Goal: Transaction & Acquisition: Book appointment/travel/reservation

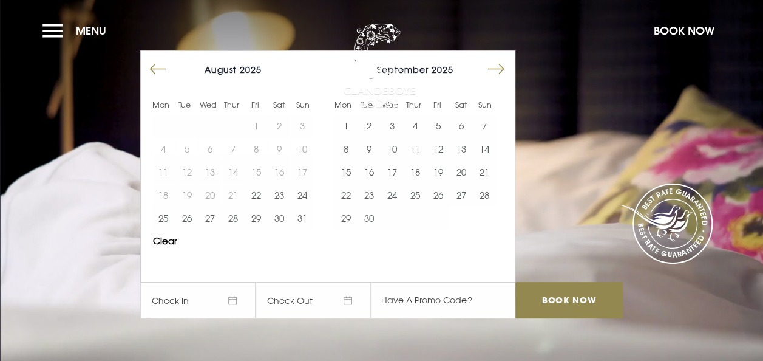
click at [503, 69] on button "Move forward to switch to the next month." at bounding box center [495, 69] width 23 height 23
click at [399, 216] on button "31" at bounding box center [392, 217] width 23 height 23
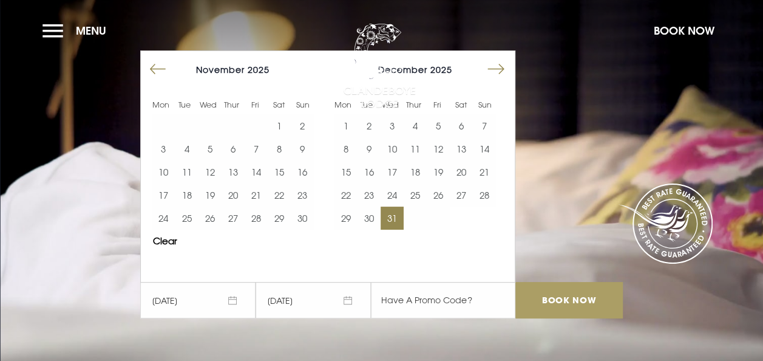
click at [565, 299] on input "Book Now" at bounding box center [568, 300] width 107 height 36
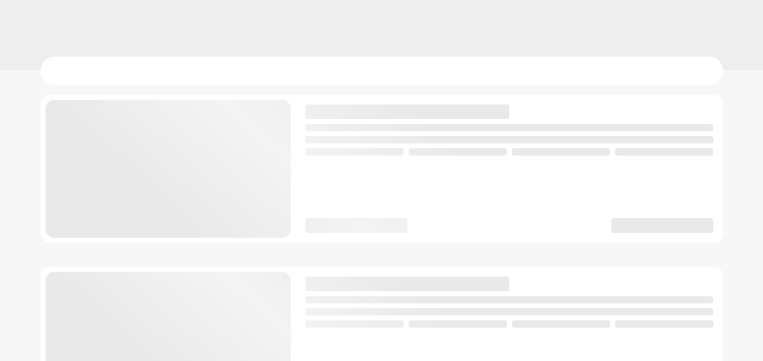
checkbox input "true"
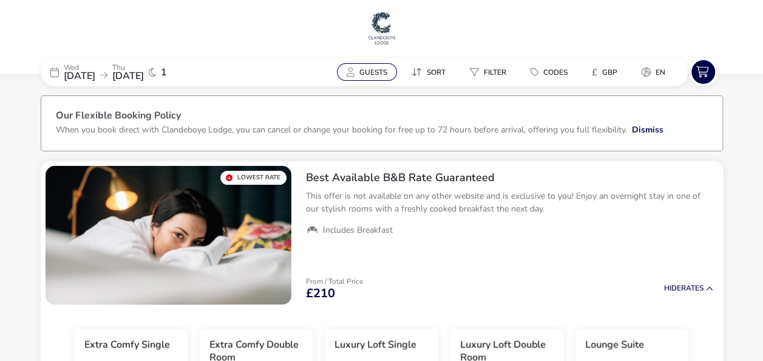
click at [372, 75] on span "Guests" at bounding box center [373, 72] width 28 height 10
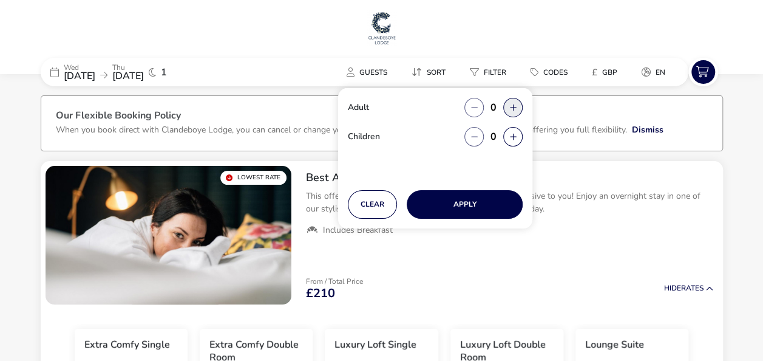
click at [514, 107] on button "button" at bounding box center [512, 107] width 19 height 19
type input "2"
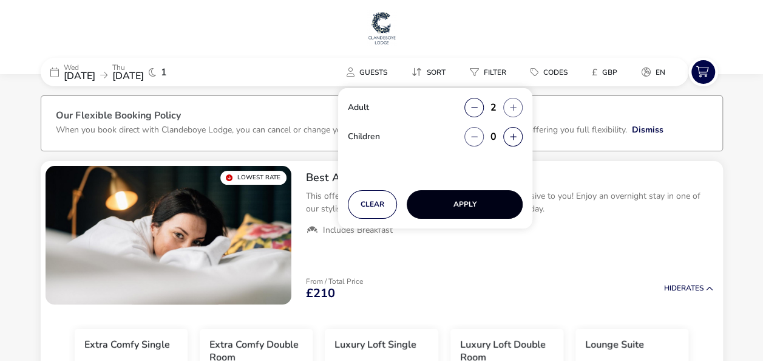
click at [492, 205] on button "Apply" at bounding box center [465, 204] width 116 height 29
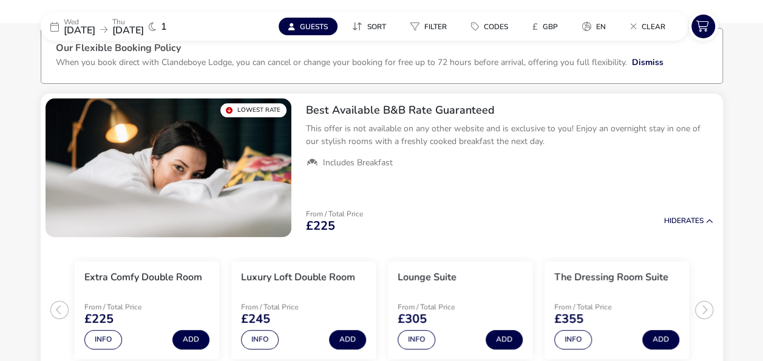
scroll to position [61, 0]
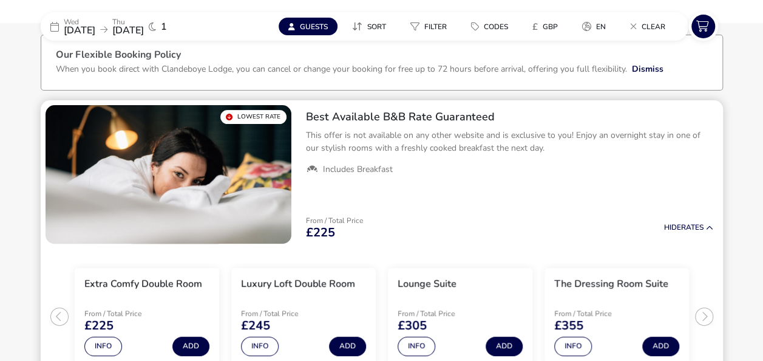
click at [191, 192] on img "1 / 1" at bounding box center [169, 174] width 246 height 138
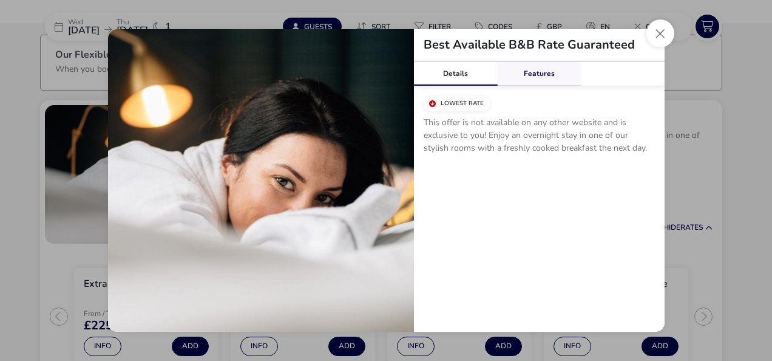
click at [545, 70] on link "Features" at bounding box center [539, 73] width 84 height 24
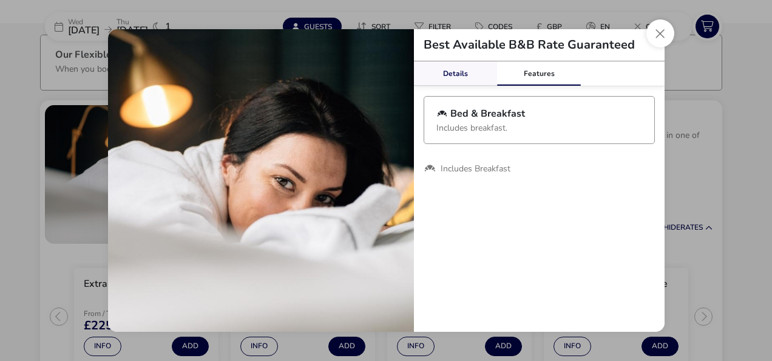
click at [447, 73] on link "Details" at bounding box center [456, 73] width 84 height 24
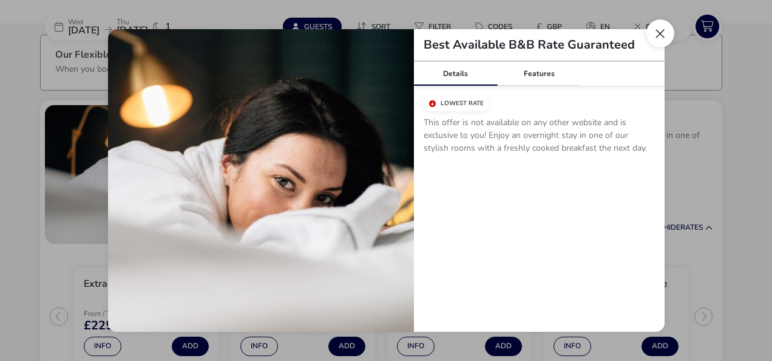
click at [664, 38] on button "Close modal" at bounding box center [661, 33] width 28 height 28
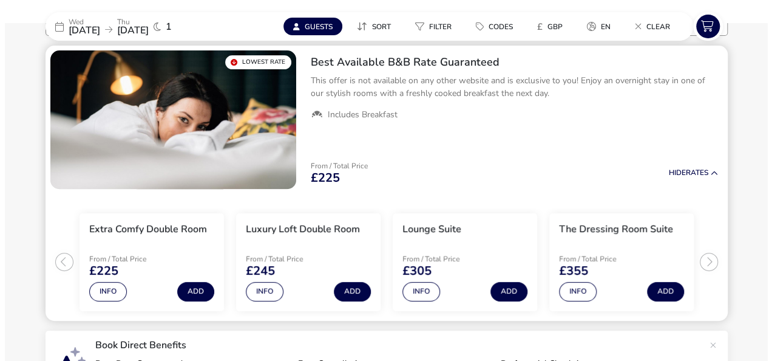
scroll to position [182, 0]
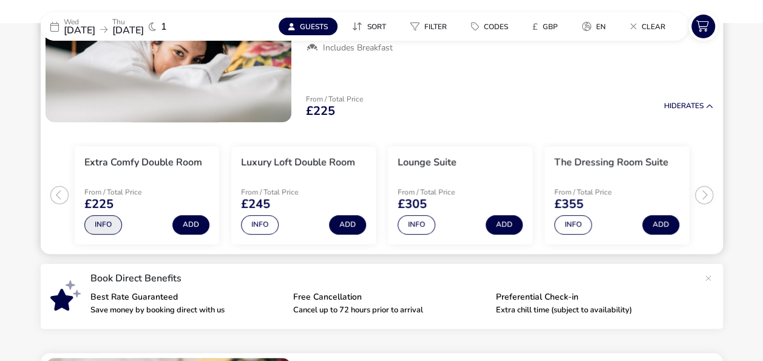
click at [110, 220] on button "Info" at bounding box center [103, 224] width 38 height 19
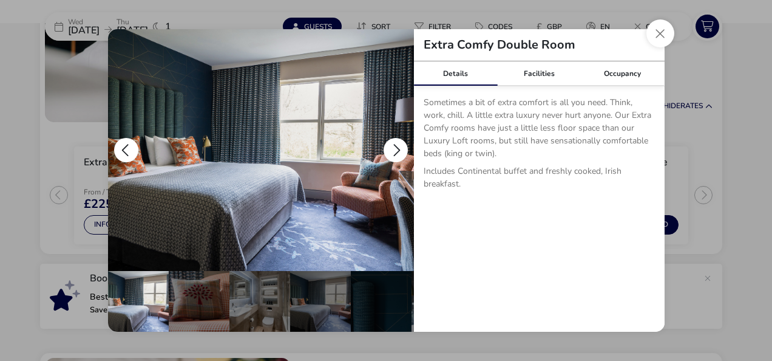
click at [398, 147] on button "details" at bounding box center [396, 150] width 24 height 24
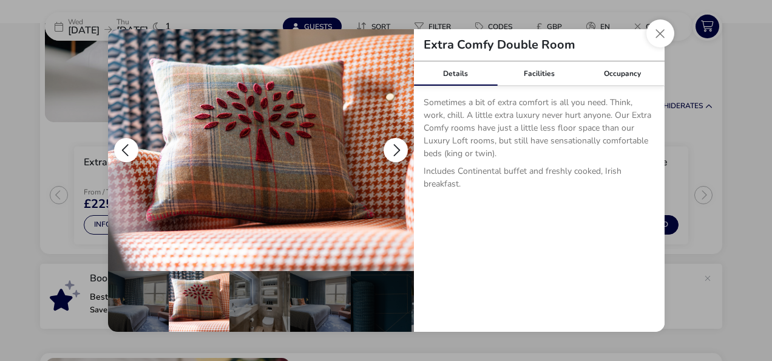
click at [398, 148] on button "details" at bounding box center [396, 150] width 24 height 24
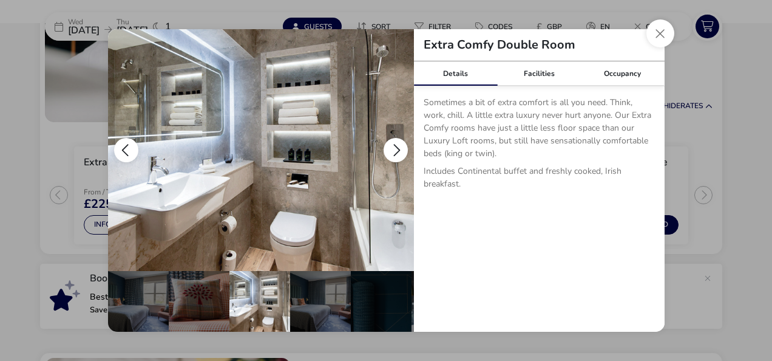
scroll to position [0, 61]
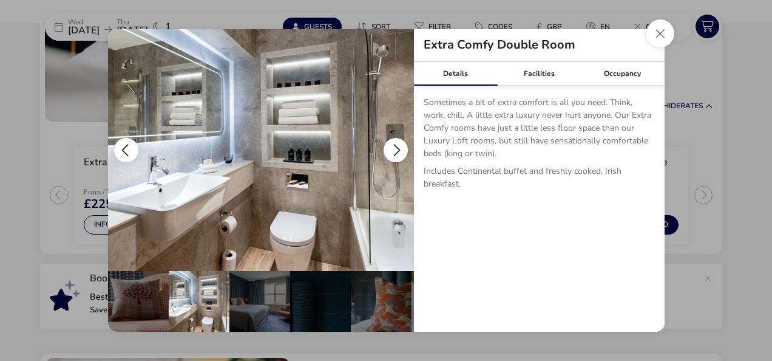
click at [398, 148] on button "details" at bounding box center [396, 150] width 24 height 24
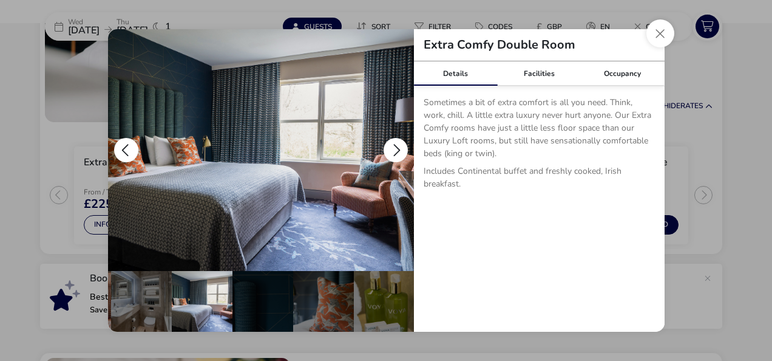
click at [398, 148] on button "details" at bounding box center [396, 150] width 24 height 24
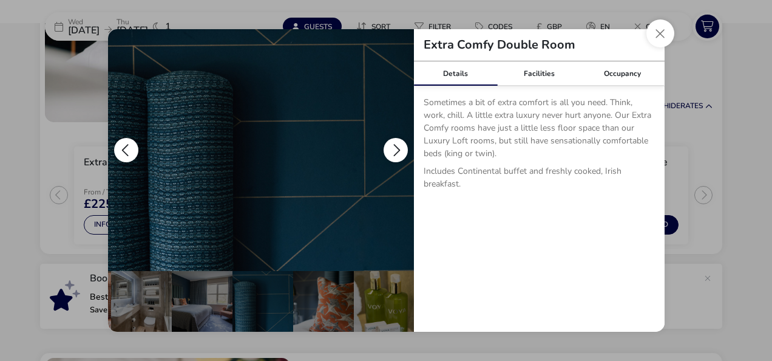
click at [398, 148] on button "details" at bounding box center [396, 150] width 24 height 24
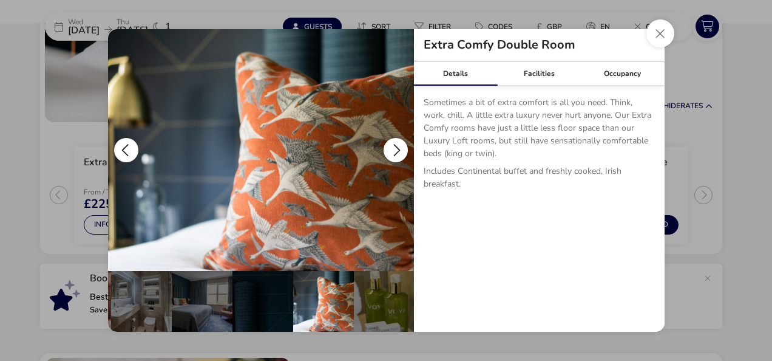
click at [398, 148] on button "details" at bounding box center [396, 150] width 24 height 24
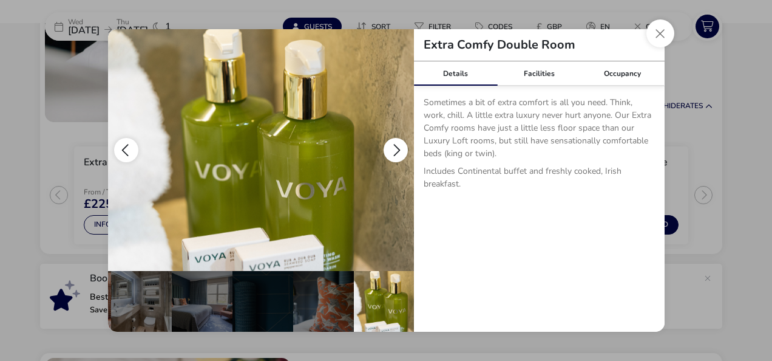
click at [398, 148] on button "details" at bounding box center [396, 150] width 24 height 24
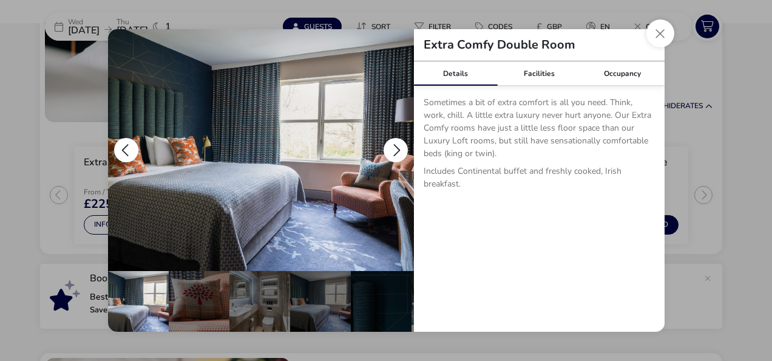
click at [398, 148] on button "details" at bounding box center [396, 150] width 24 height 24
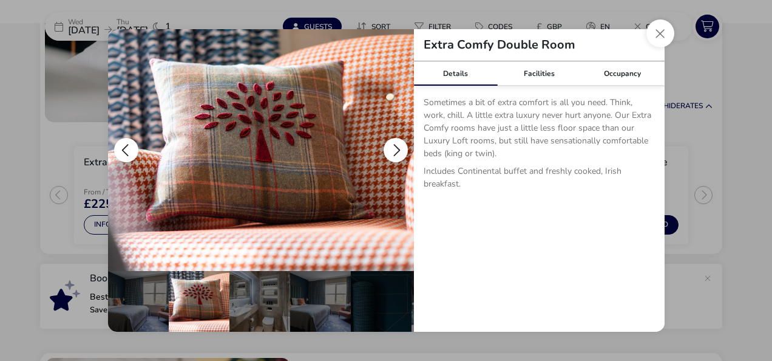
click at [122, 144] on button "details" at bounding box center [126, 150] width 24 height 24
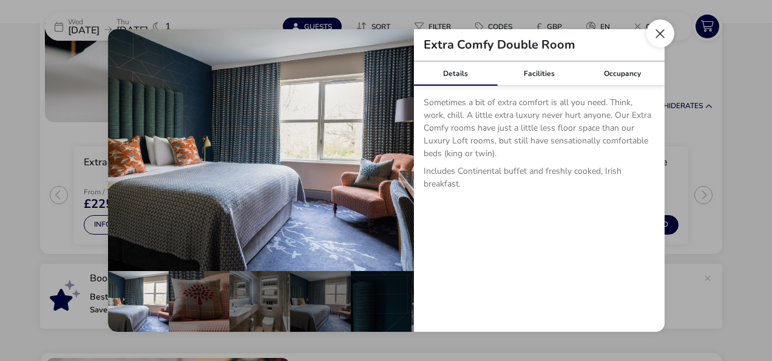
click at [659, 39] on button "Close dialog" at bounding box center [661, 33] width 28 height 28
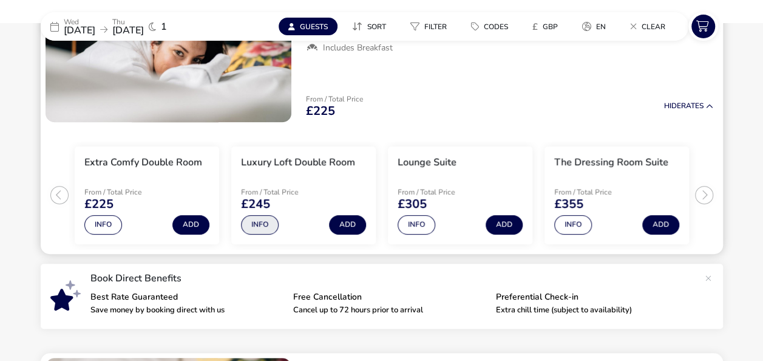
click at [265, 226] on button "Info" at bounding box center [260, 224] width 38 height 19
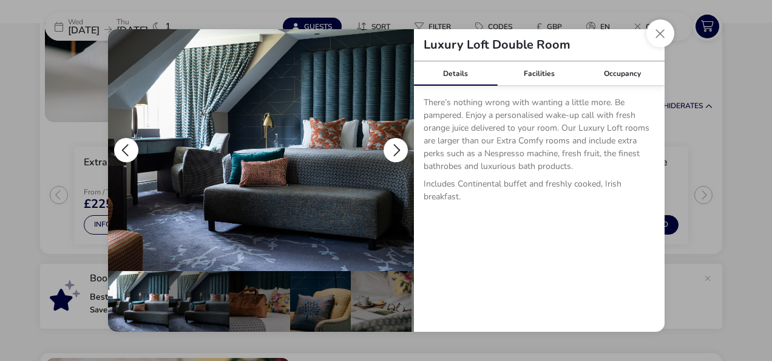
click at [391, 146] on button "details" at bounding box center [396, 150] width 24 height 24
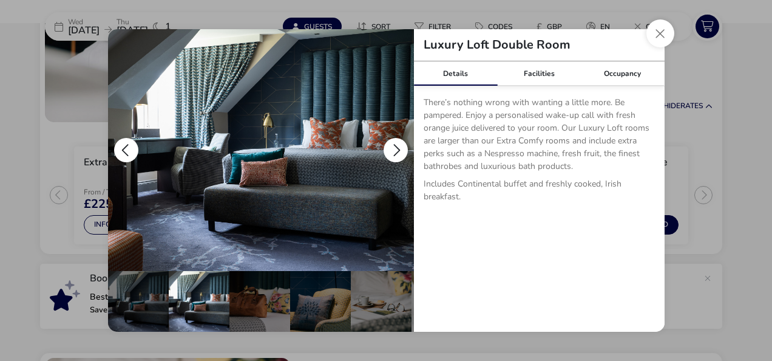
click at [391, 146] on button "details" at bounding box center [396, 150] width 24 height 24
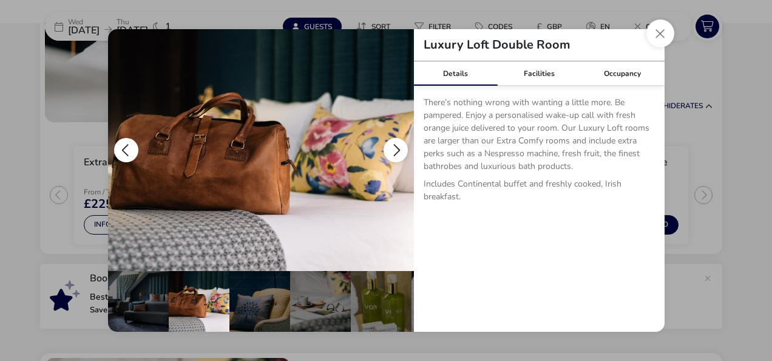
click at [391, 146] on button "details" at bounding box center [396, 150] width 24 height 24
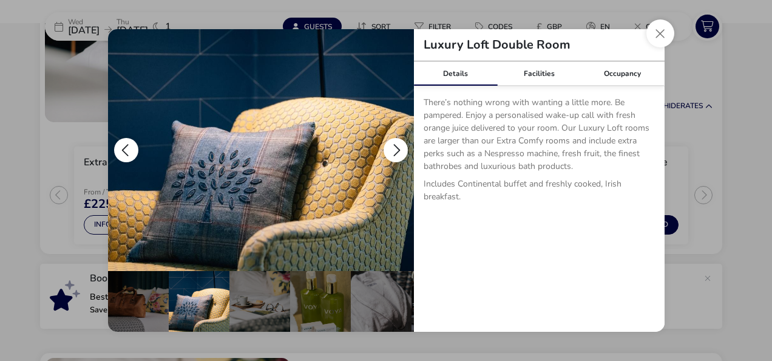
click at [391, 146] on button "details" at bounding box center [396, 150] width 24 height 24
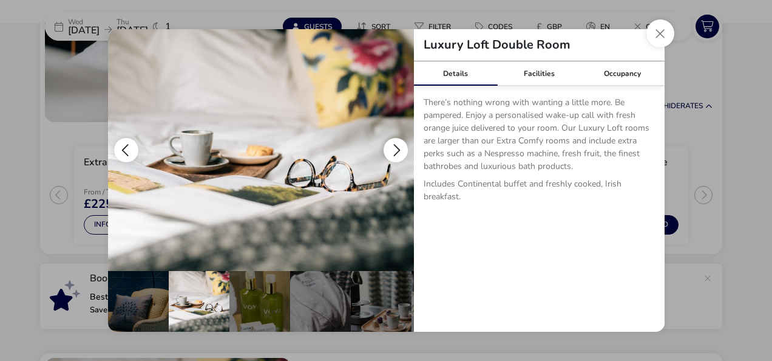
click at [391, 146] on button "details" at bounding box center [396, 150] width 24 height 24
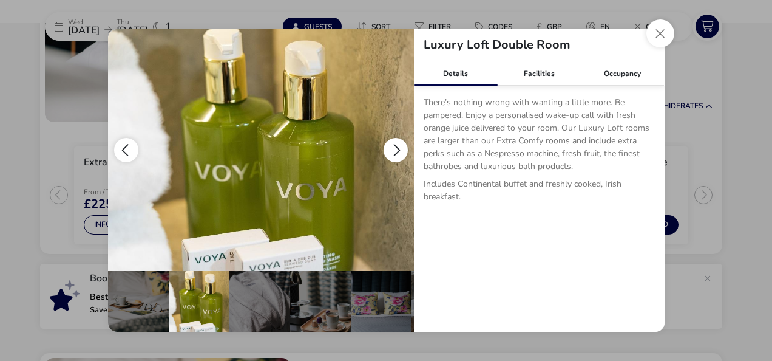
click at [391, 146] on button "details" at bounding box center [396, 150] width 24 height 24
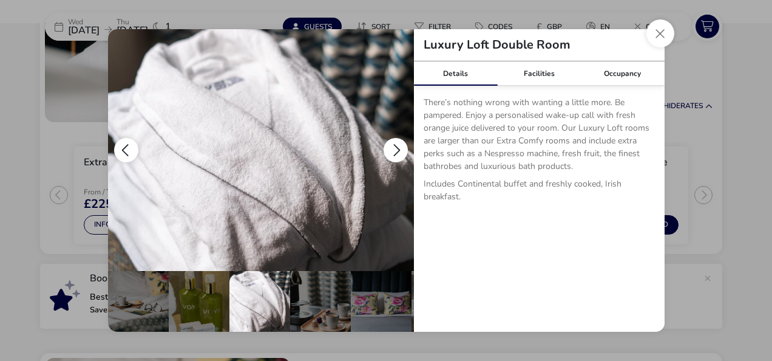
scroll to position [0, 300]
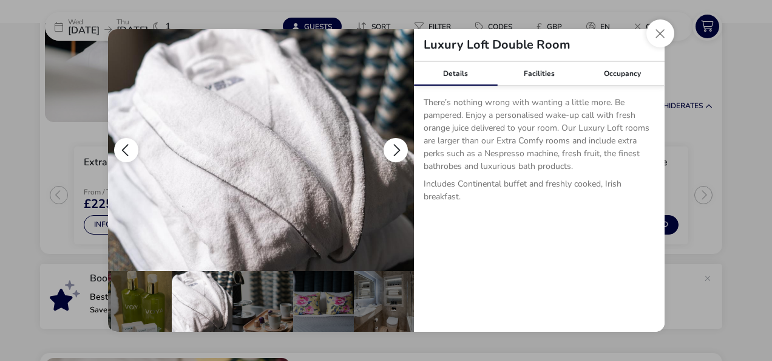
click at [391, 146] on button "details" at bounding box center [396, 150] width 24 height 24
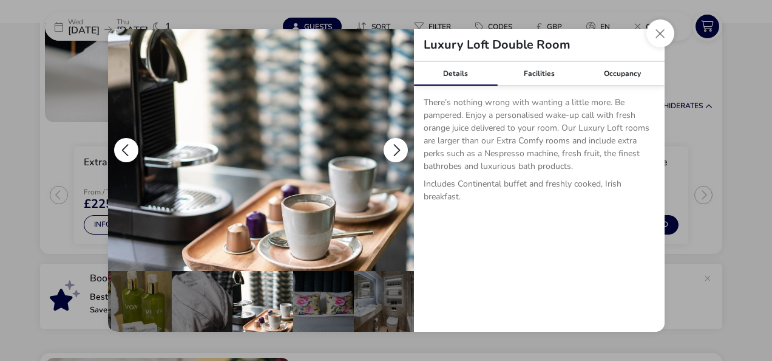
click at [391, 146] on button "details" at bounding box center [396, 150] width 24 height 24
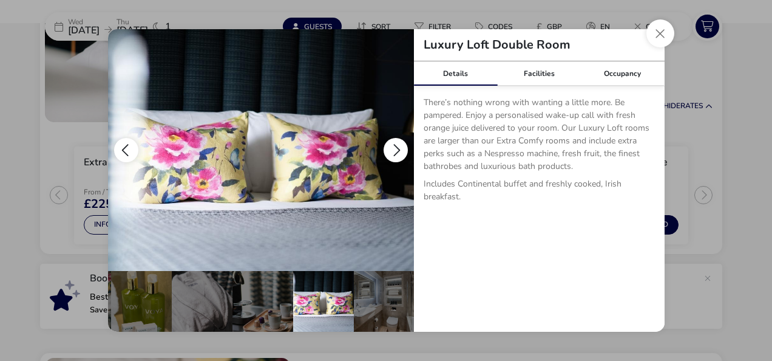
click at [391, 146] on button "details" at bounding box center [396, 150] width 24 height 24
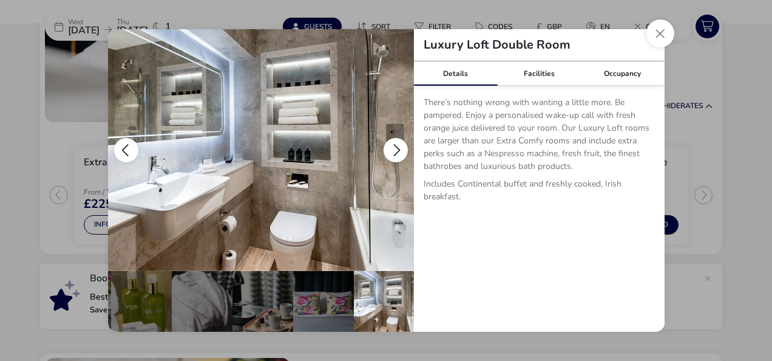
click at [391, 146] on button "details" at bounding box center [396, 150] width 24 height 24
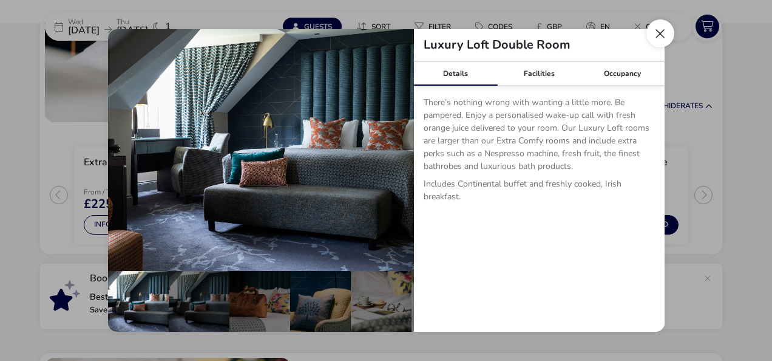
click at [664, 32] on button "Close dialog" at bounding box center [661, 33] width 28 height 28
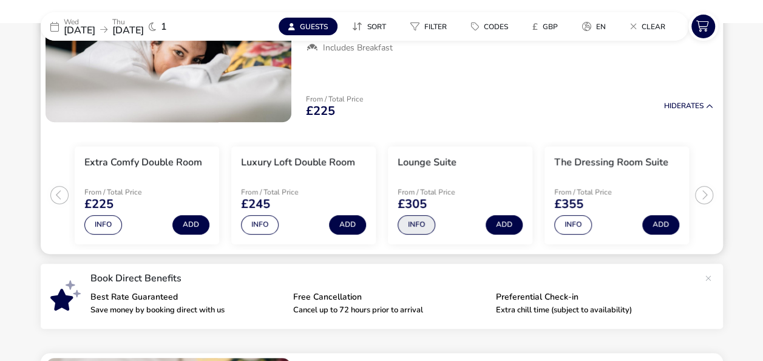
click at [407, 225] on button "Info" at bounding box center [417, 224] width 38 height 19
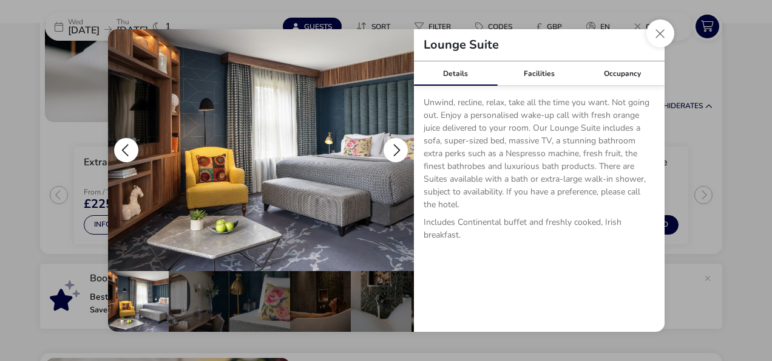
click at [396, 149] on button "details" at bounding box center [396, 150] width 24 height 24
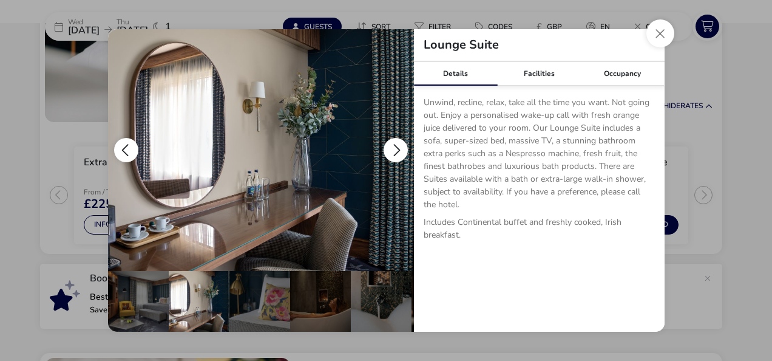
click at [396, 149] on button "details" at bounding box center [396, 150] width 24 height 24
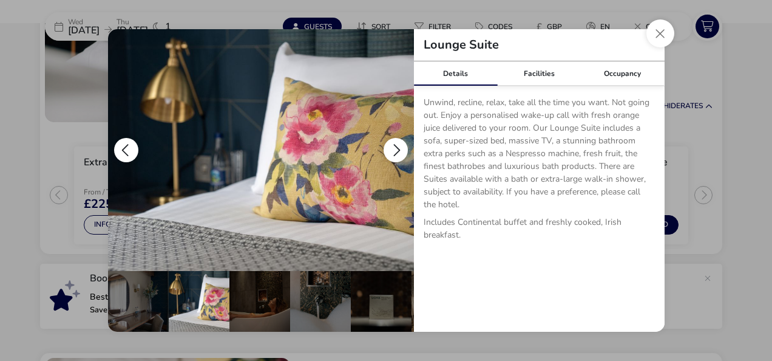
click at [396, 149] on button "details" at bounding box center [396, 150] width 24 height 24
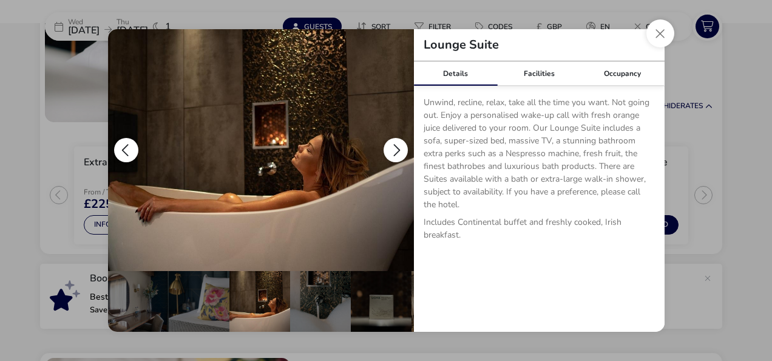
scroll to position [0, 121]
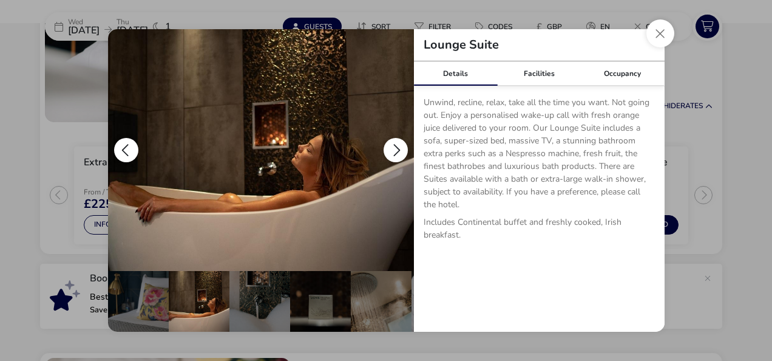
click at [396, 149] on button "details" at bounding box center [396, 150] width 24 height 24
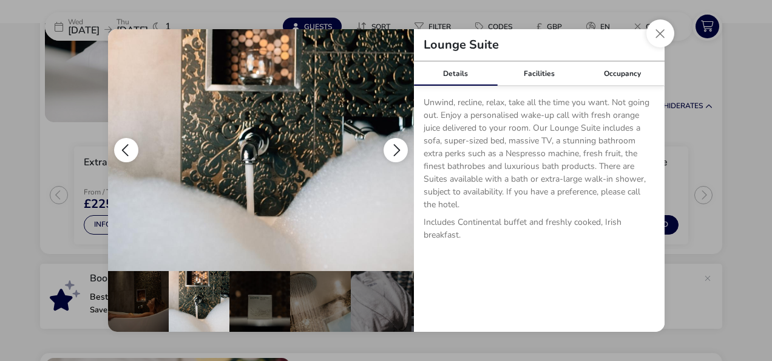
click at [396, 149] on button "details" at bounding box center [396, 150] width 24 height 24
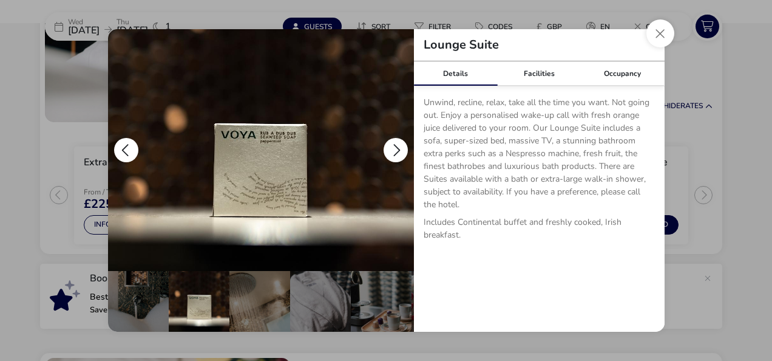
click at [396, 149] on button "details" at bounding box center [396, 150] width 24 height 24
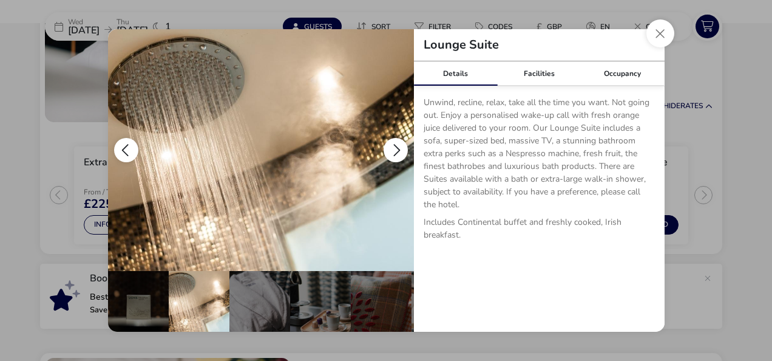
click at [396, 149] on button "details" at bounding box center [396, 150] width 24 height 24
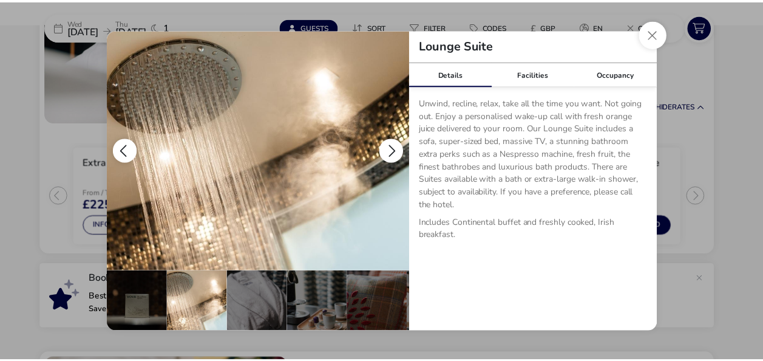
scroll to position [0, 361]
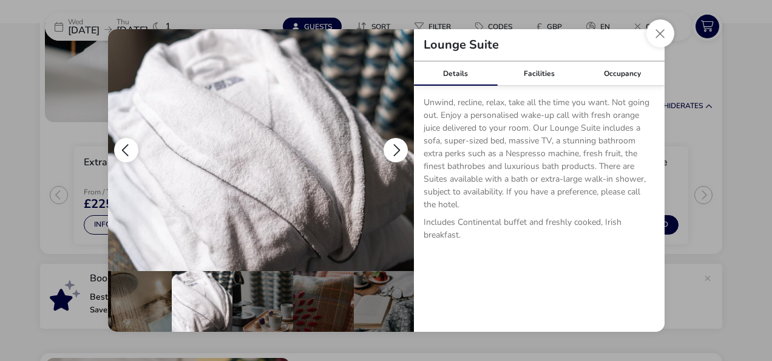
click at [396, 149] on button "details" at bounding box center [396, 150] width 24 height 24
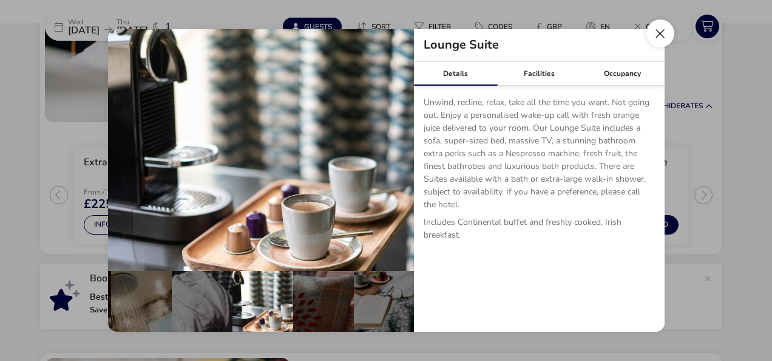
click at [660, 35] on button "Close dialog" at bounding box center [661, 33] width 28 height 28
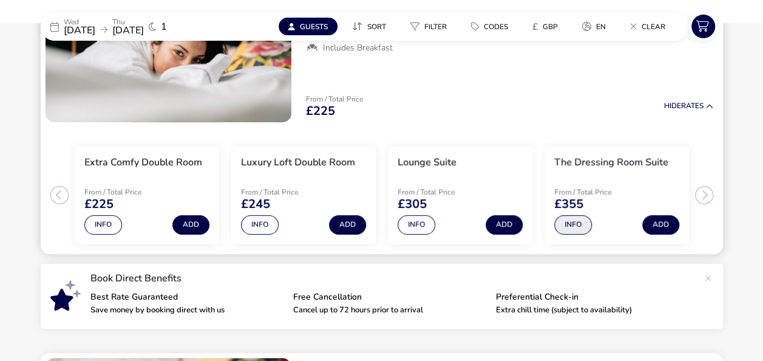
click at [571, 222] on button "Info" at bounding box center [573, 224] width 38 height 19
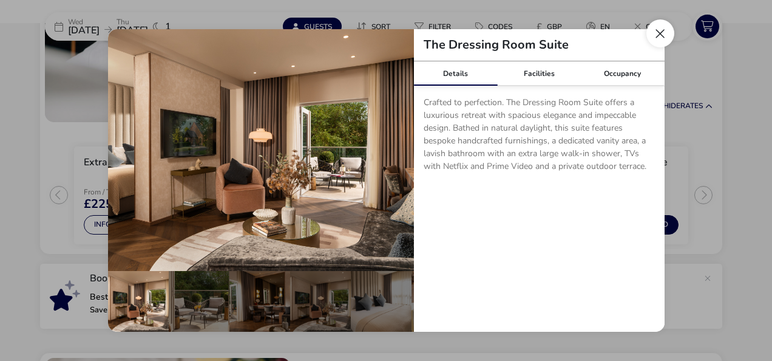
click at [658, 38] on button "Close dialog" at bounding box center [661, 33] width 28 height 28
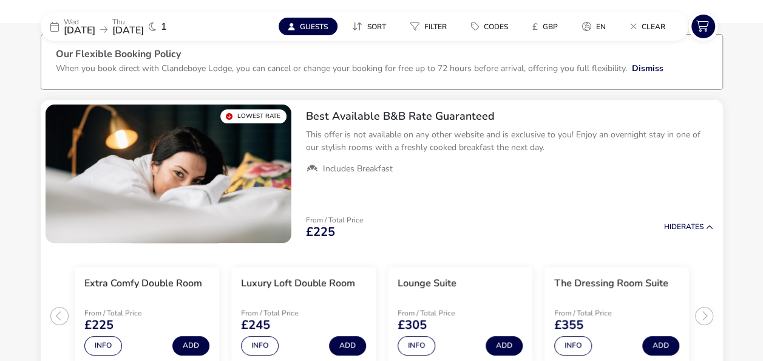
scroll to position [0, 0]
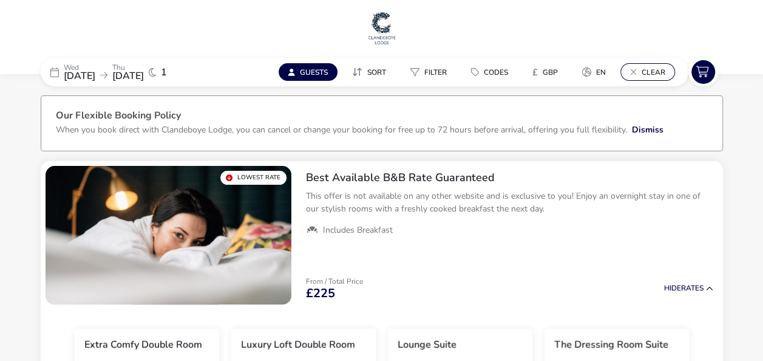
click at [637, 72] on button "Clear" at bounding box center [647, 72] width 55 height 18
